Goal: Information Seeking & Learning: Learn about a topic

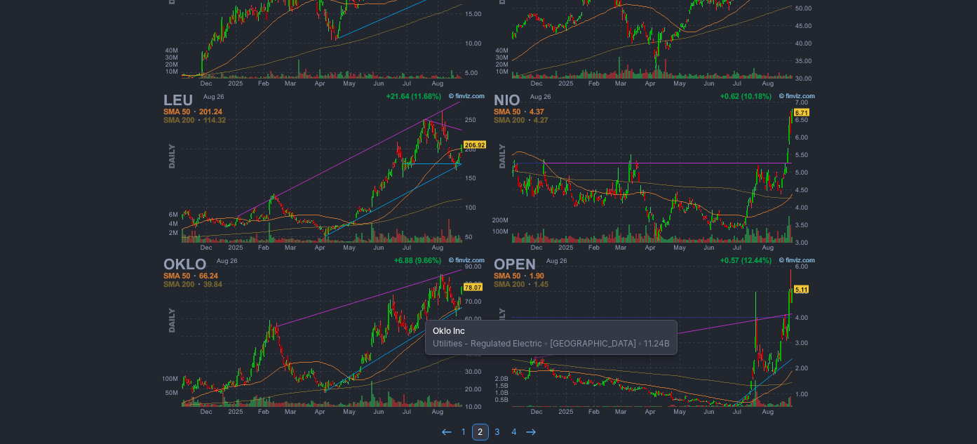
scroll to position [857, 0]
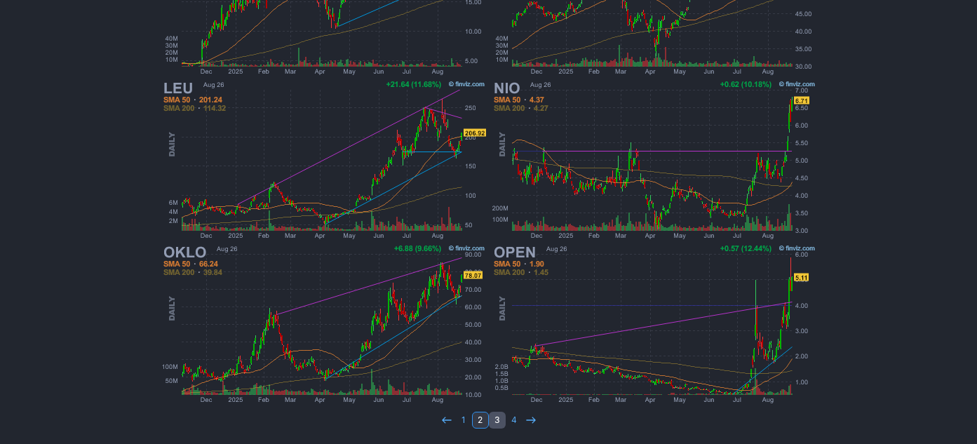
click at [493, 422] on link "3" at bounding box center [497, 420] width 17 height 17
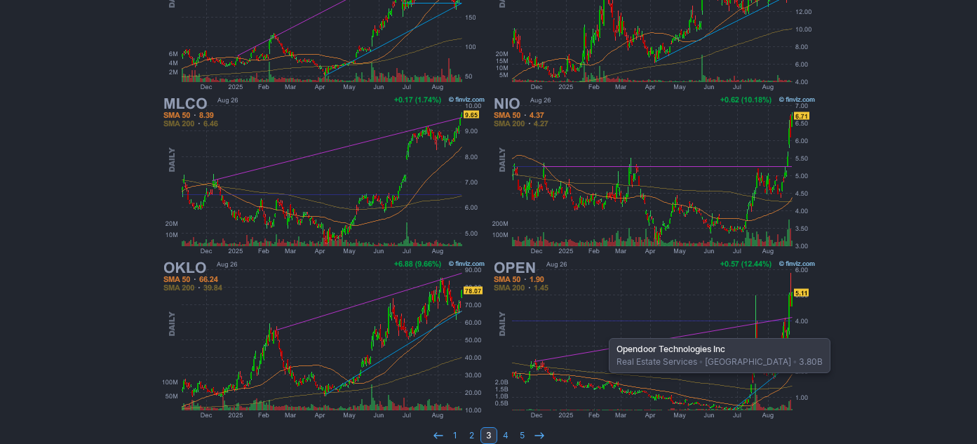
scroll to position [857, 0]
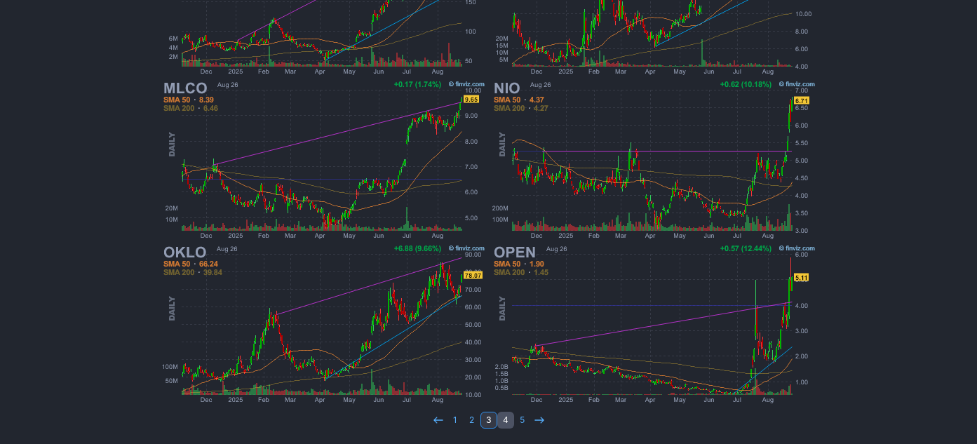
click at [506, 423] on link "4" at bounding box center [505, 420] width 17 height 17
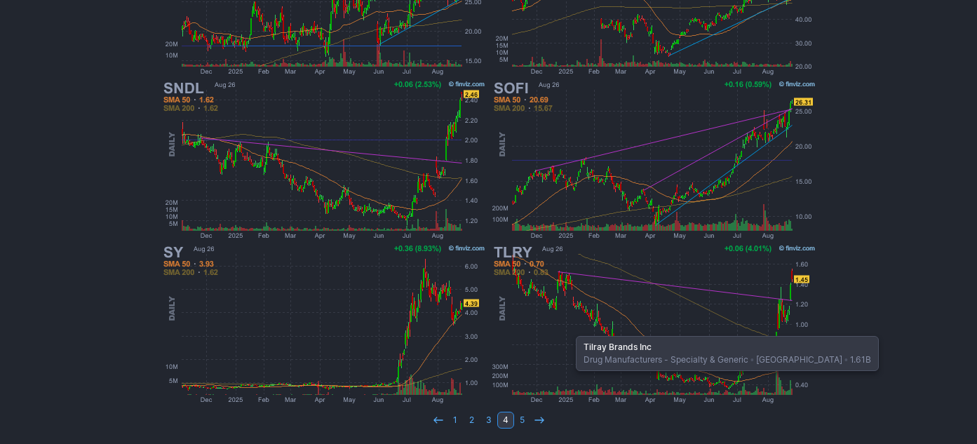
scroll to position [647, 0]
